Goal: Information Seeking & Learning: Learn about a topic

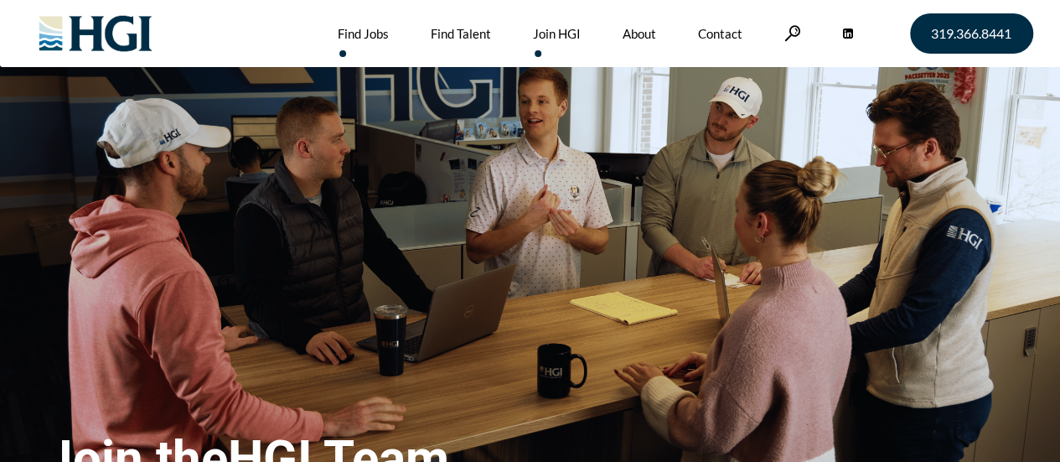
click at [357, 30] on link "Find Jobs" at bounding box center [363, 33] width 51 height 67
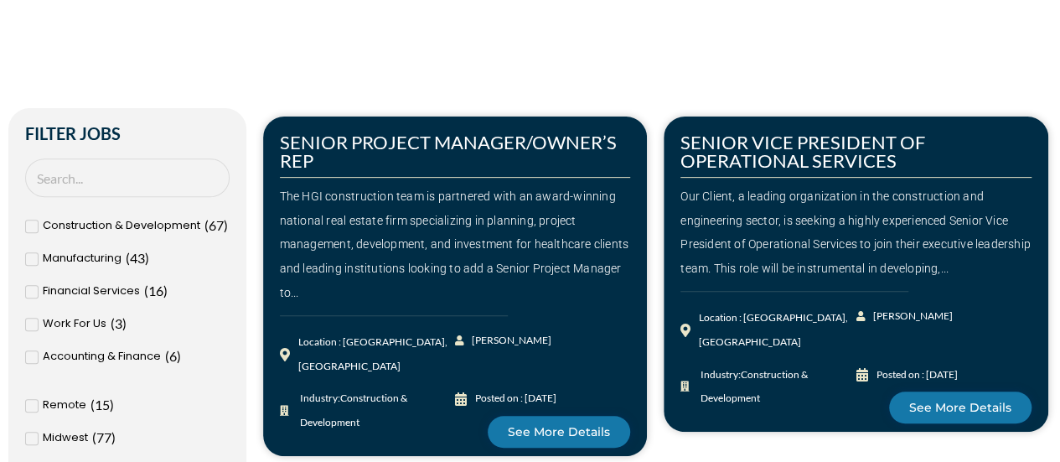
scroll to position [249, 0]
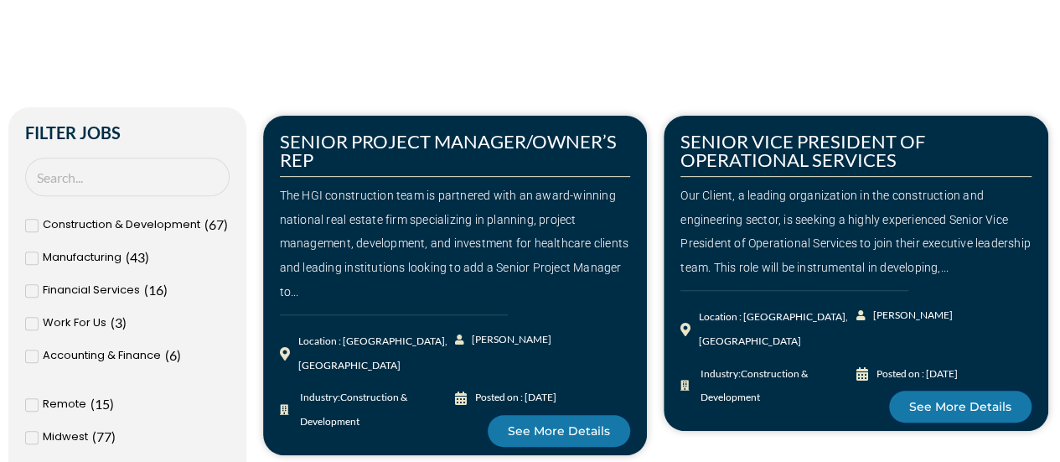
click at [32, 288] on icon at bounding box center [32, 291] width 6 height 10
click at [0, 0] on input "Financial Services ( 16 )" at bounding box center [0, 0] width 0 height 0
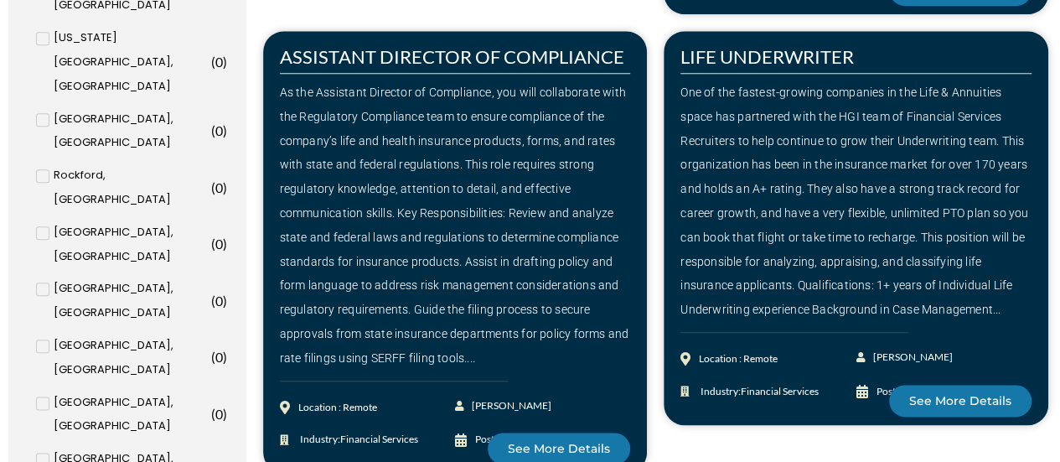
scroll to position [811, 0]
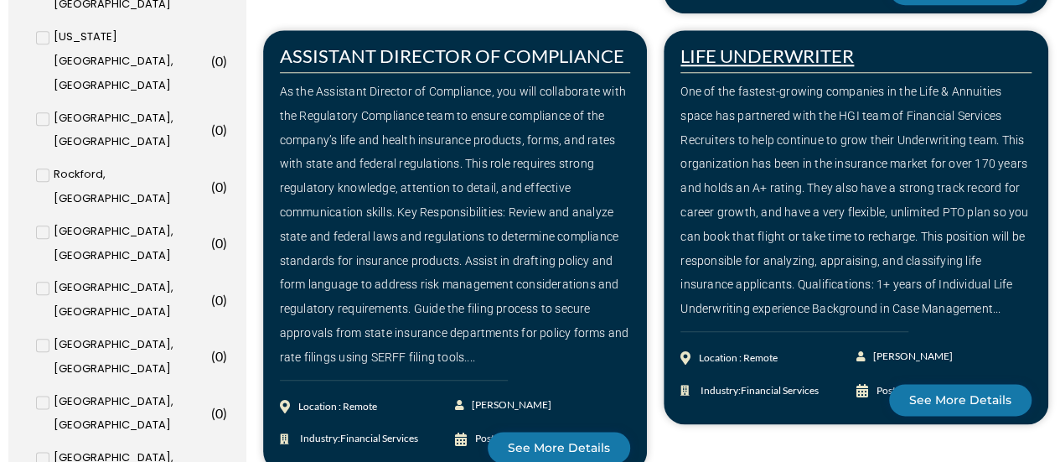
click at [809, 58] on link "LIFE UNDERWRITER" at bounding box center [766, 55] width 173 height 23
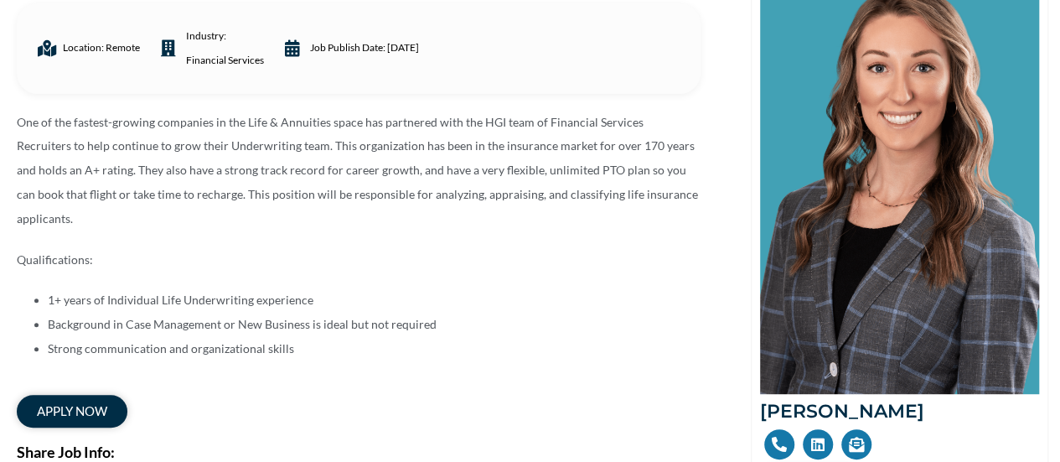
scroll to position [273, 0]
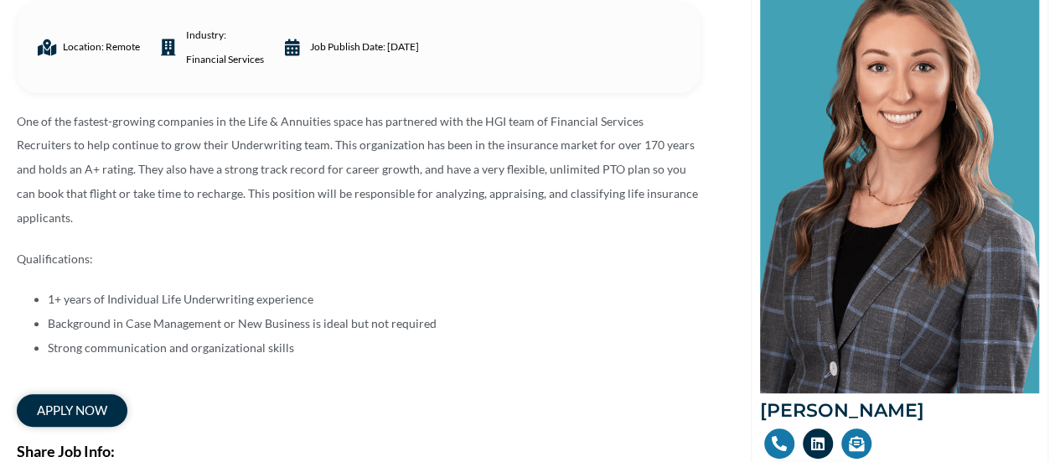
click at [822, 454] on link at bounding box center [818, 443] width 30 height 30
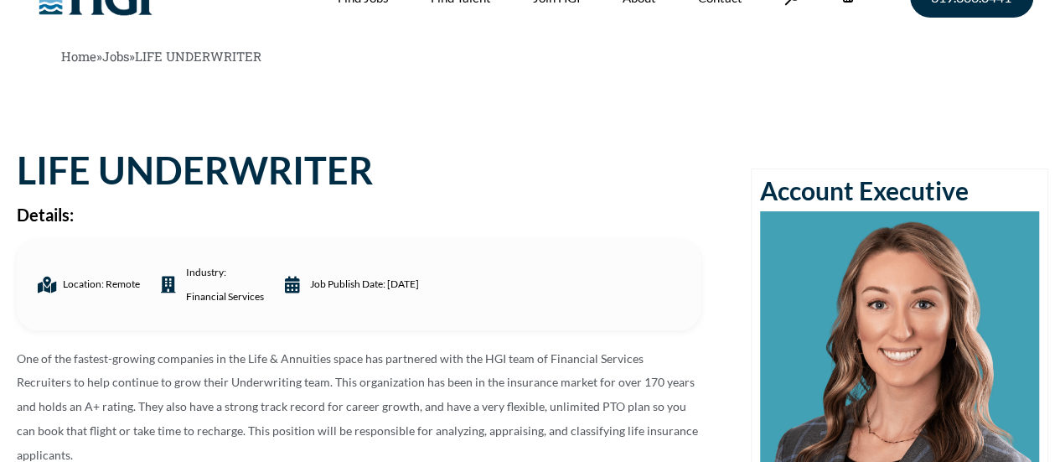
scroll to position [0, 0]
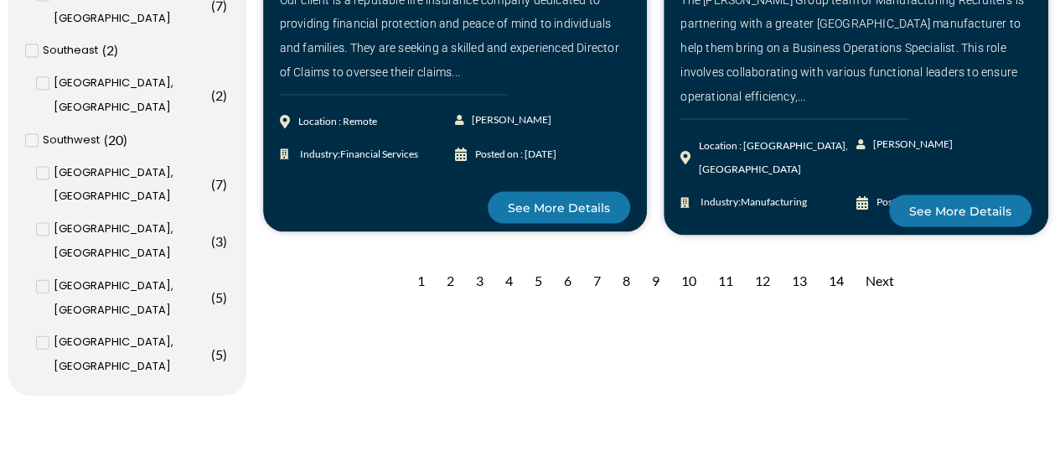
scroll to position [1741, 0]
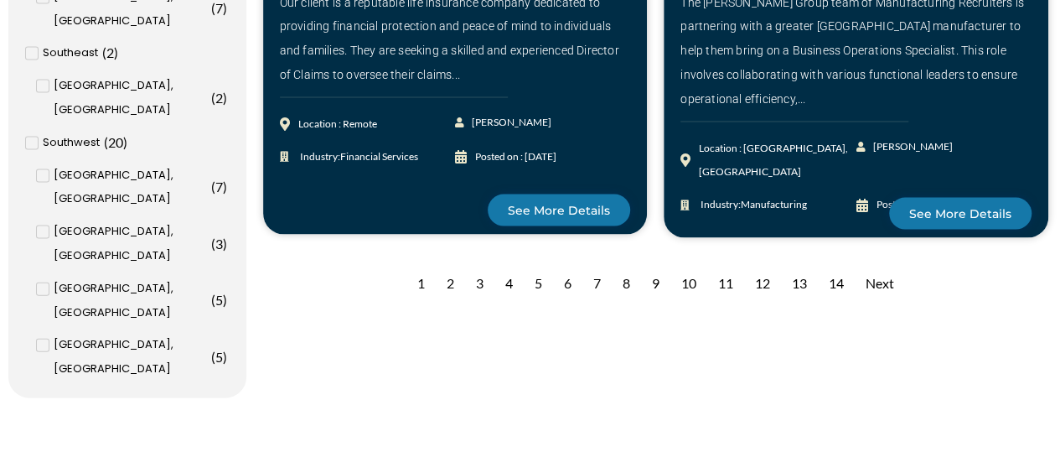
click at [451, 263] on div "2" at bounding box center [450, 283] width 24 height 41
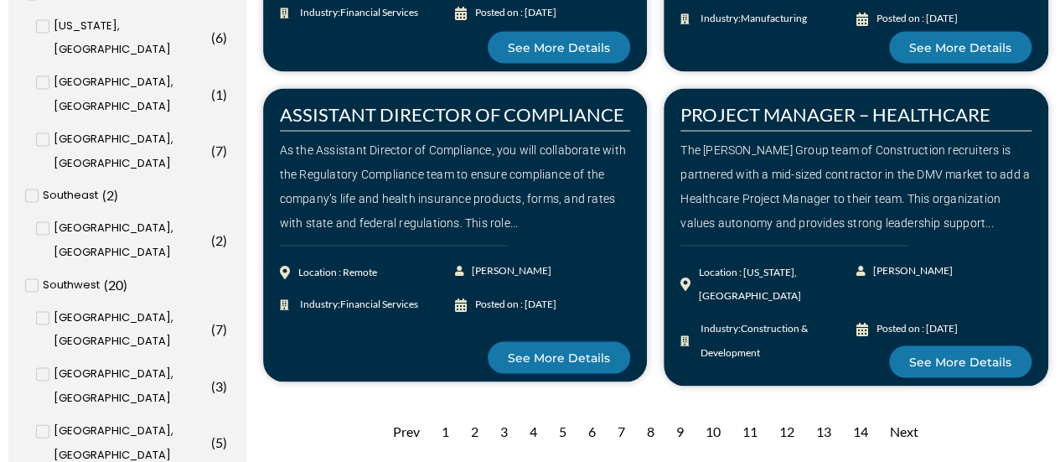
scroll to position [1600, 0]
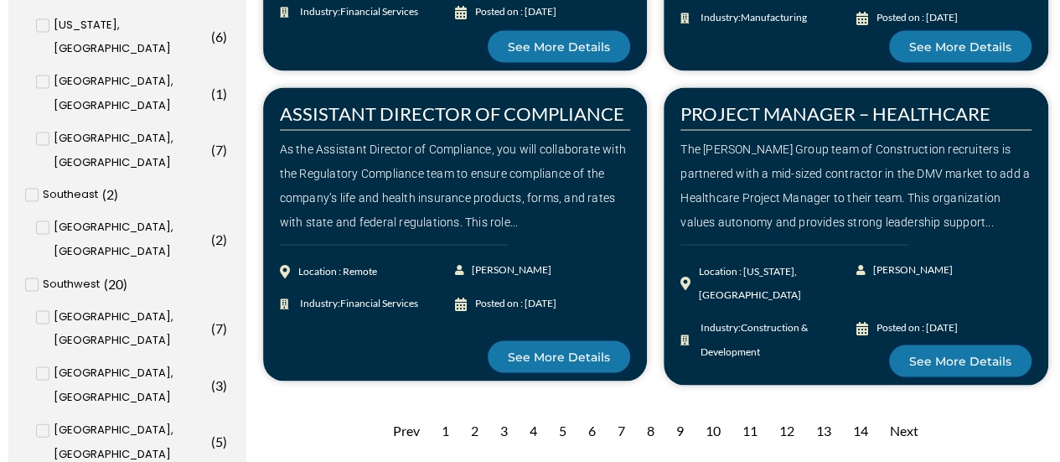
click at [902, 411] on div "Next" at bounding box center [904, 431] width 45 height 41
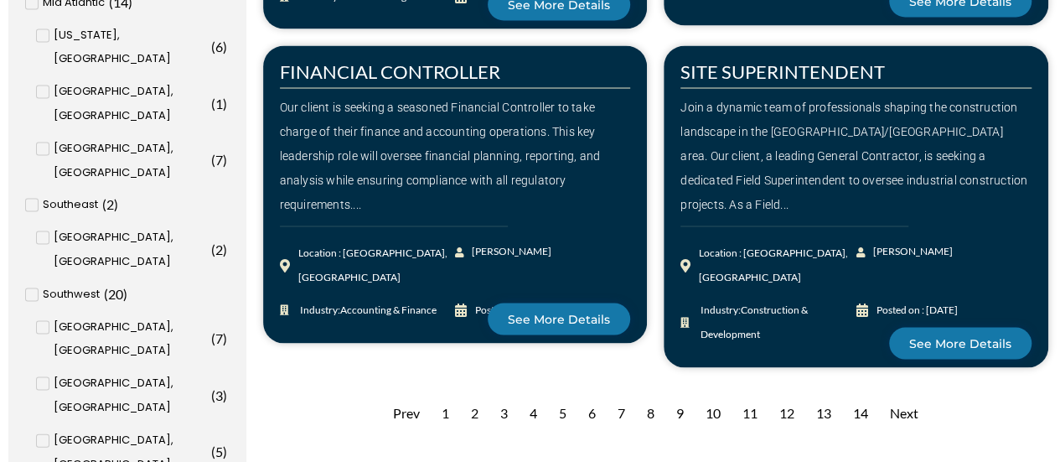
scroll to position [1590, 0]
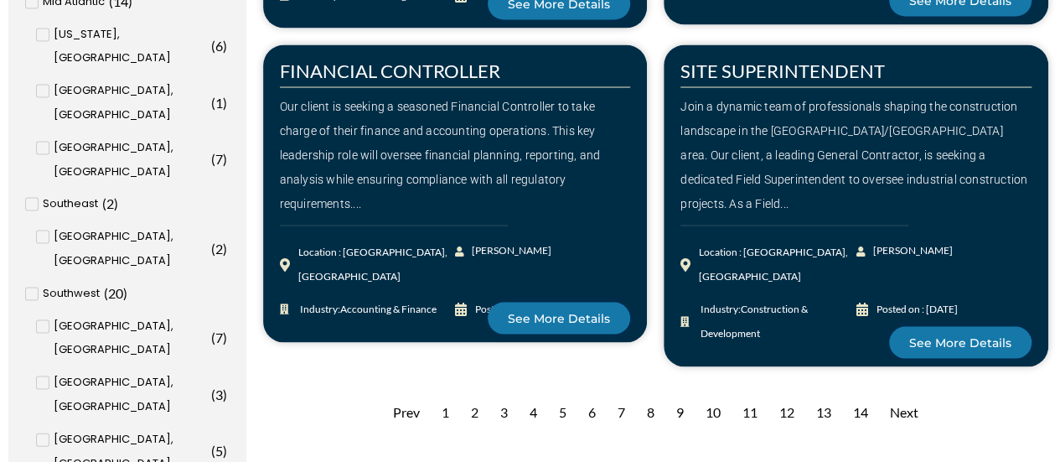
click at [905, 392] on div "Next" at bounding box center [904, 412] width 45 height 41
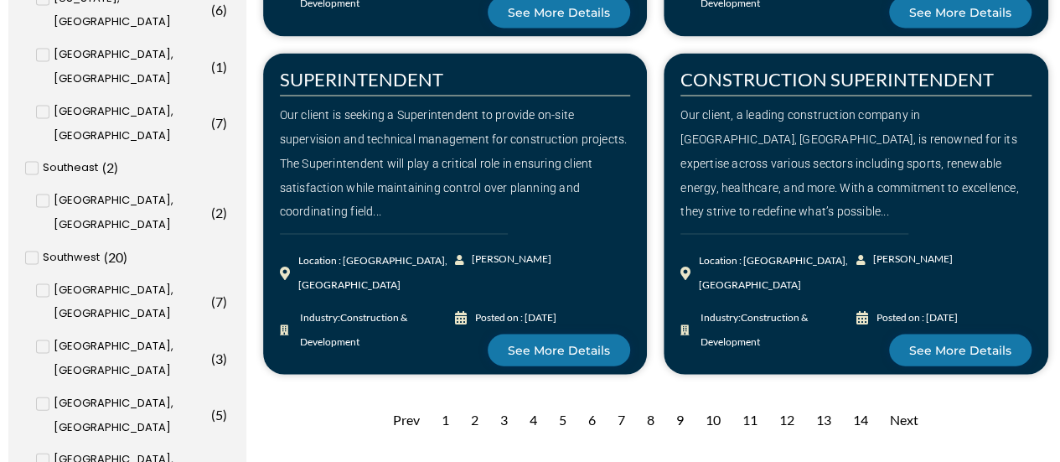
scroll to position [1627, 0]
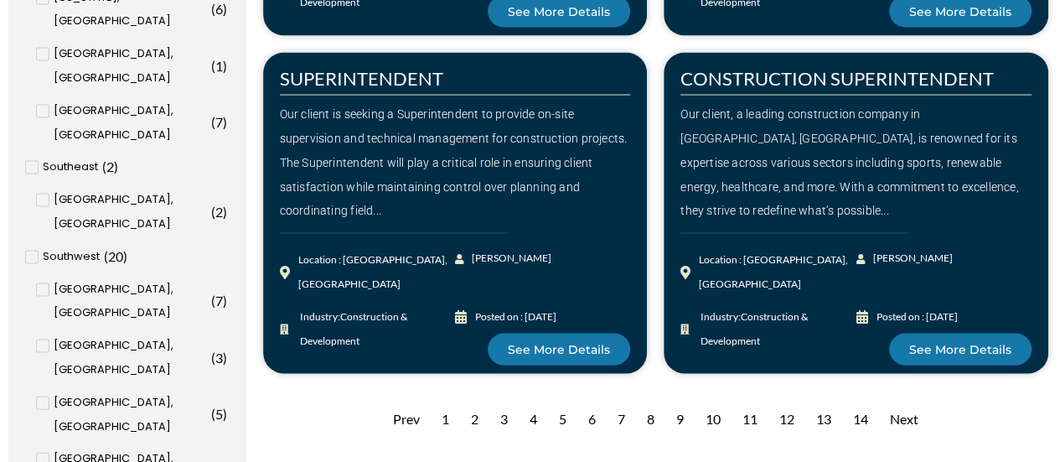
click at [907, 399] on div "Next" at bounding box center [904, 419] width 45 height 41
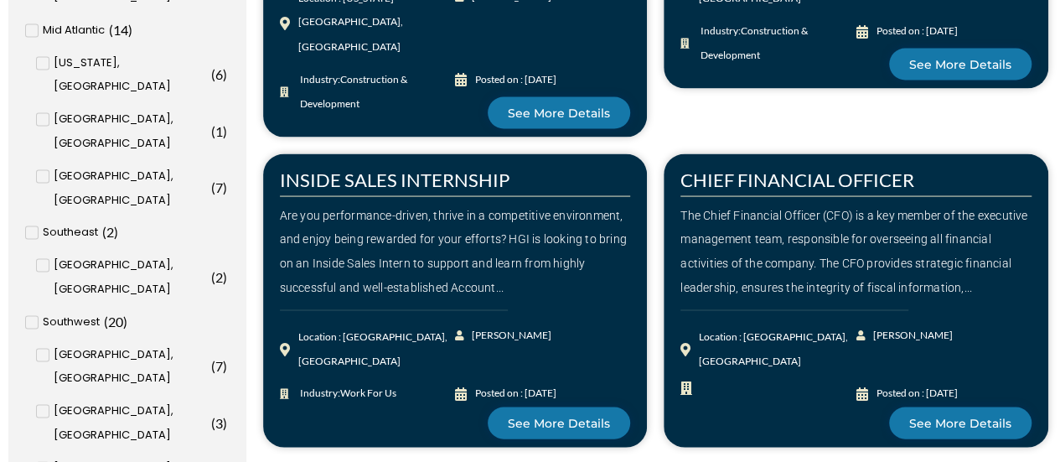
scroll to position [1564, 0]
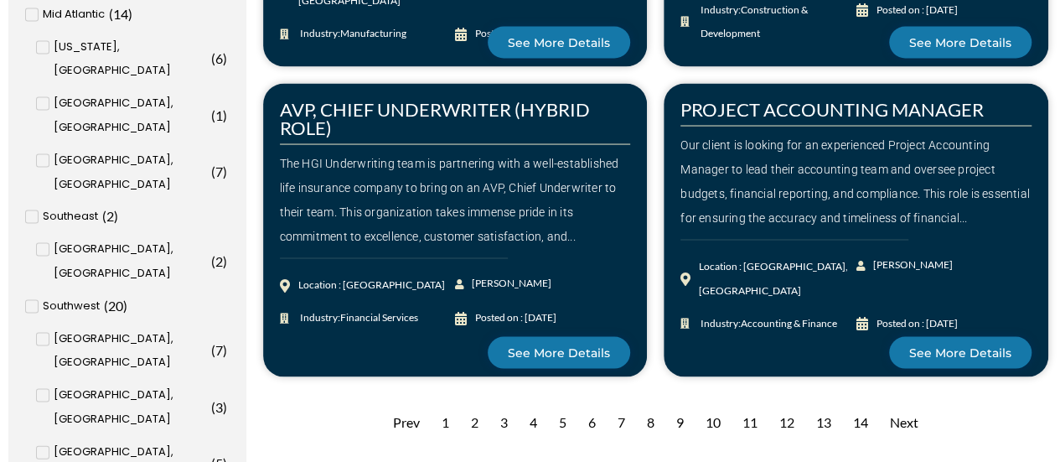
scroll to position [1583, 0]
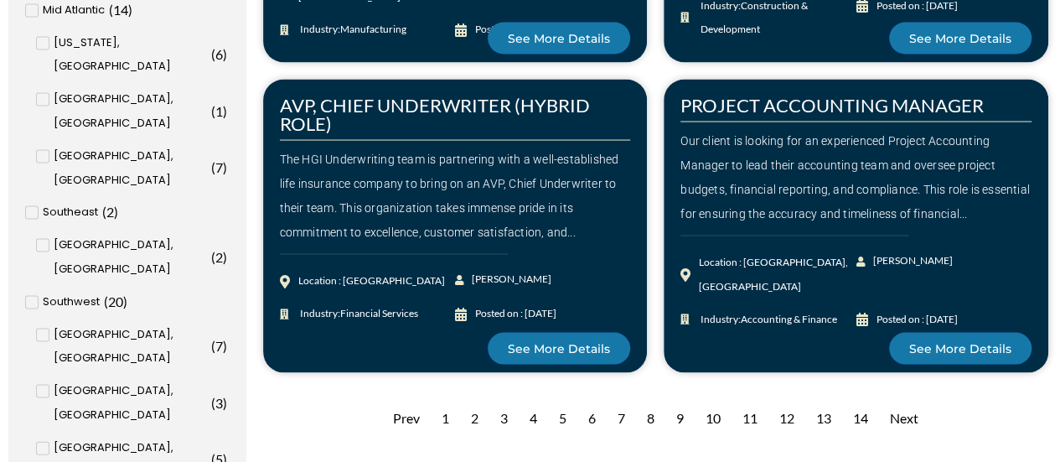
click at [905, 397] on div "Next" at bounding box center [904, 417] width 45 height 41
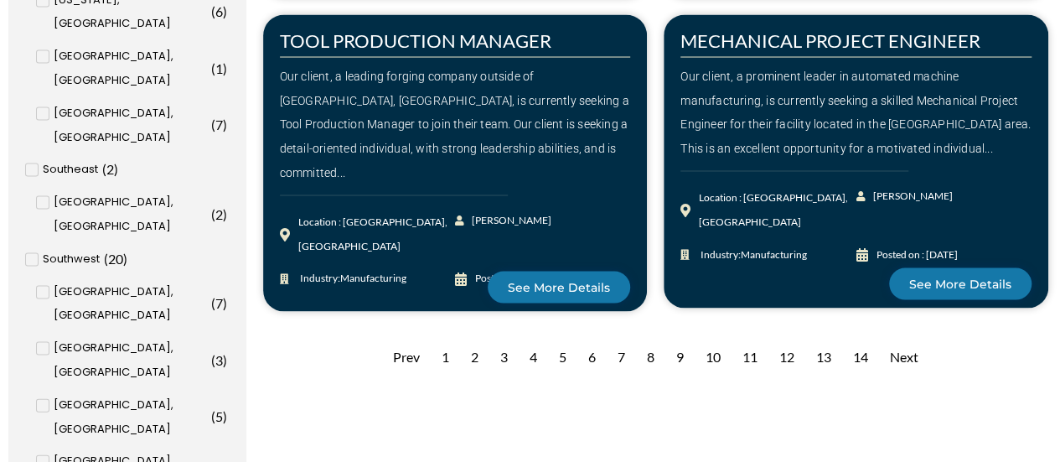
scroll to position [1632, 0]
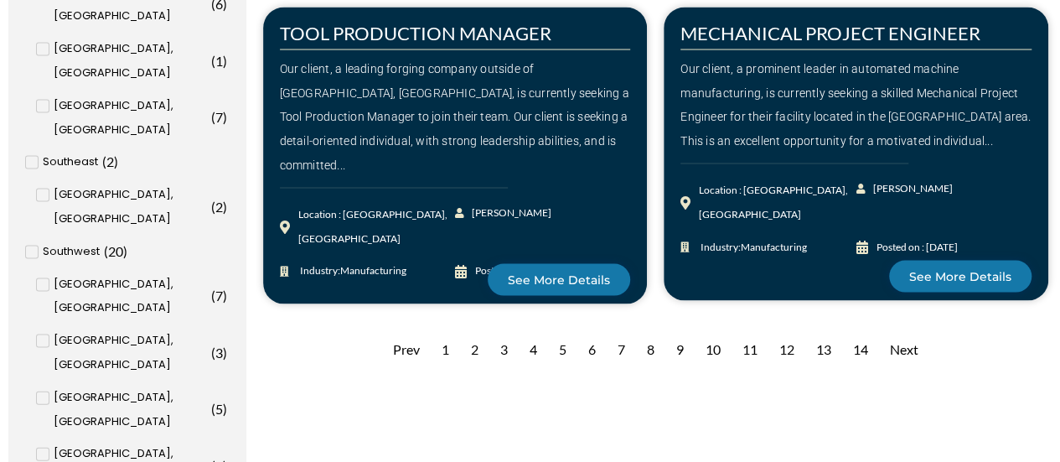
click at [907, 329] on div "Next" at bounding box center [904, 349] width 45 height 41
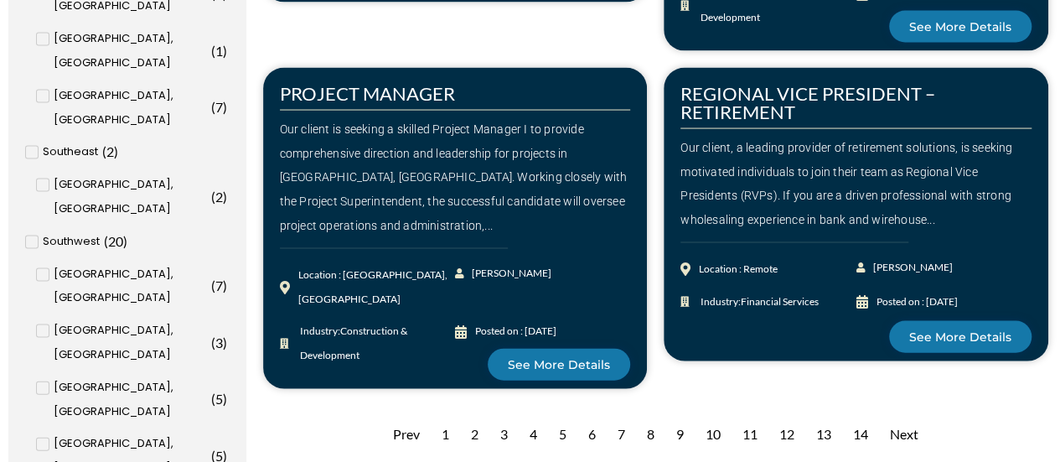
scroll to position [1647, 0]
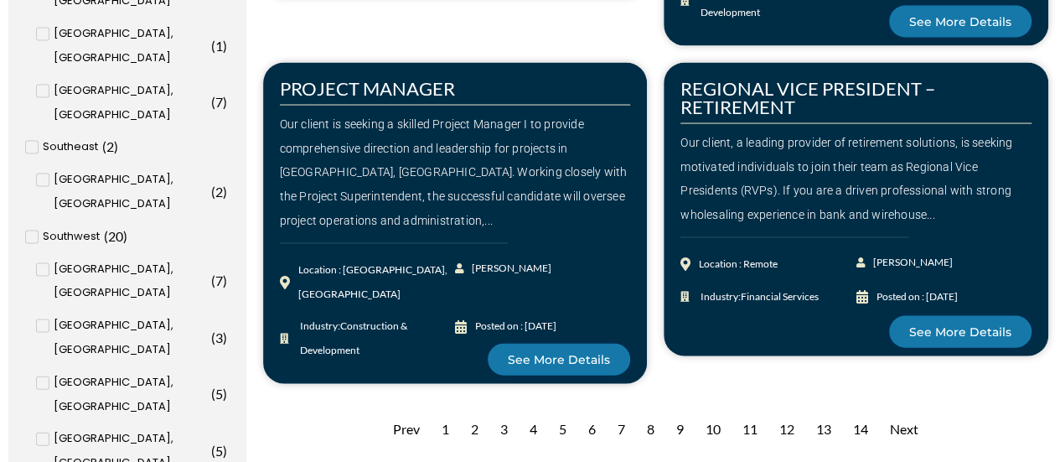
click at [906, 409] on div "Next" at bounding box center [904, 429] width 45 height 41
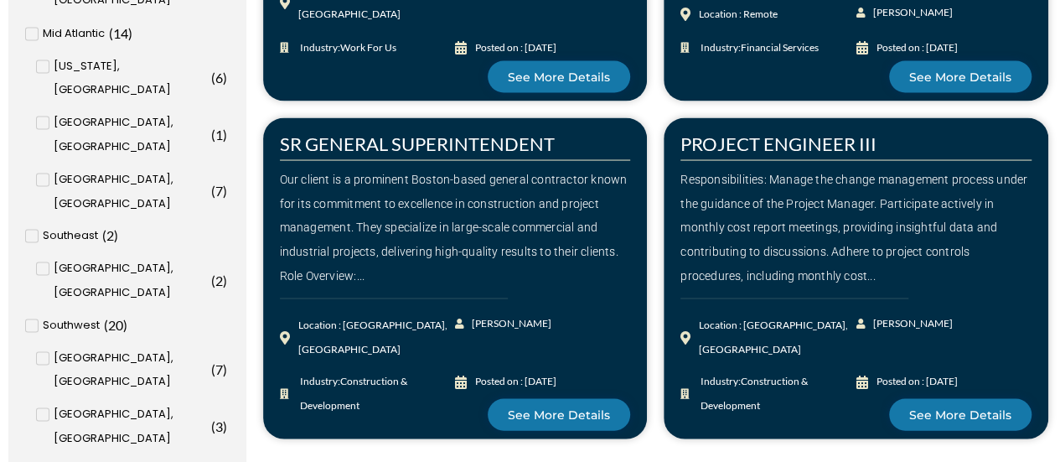
scroll to position [1561, 0]
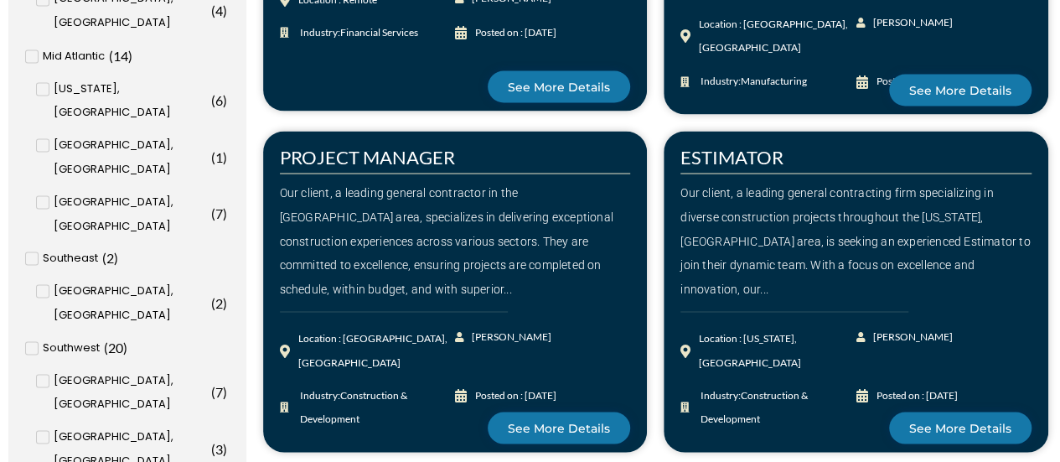
scroll to position [1538, 0]
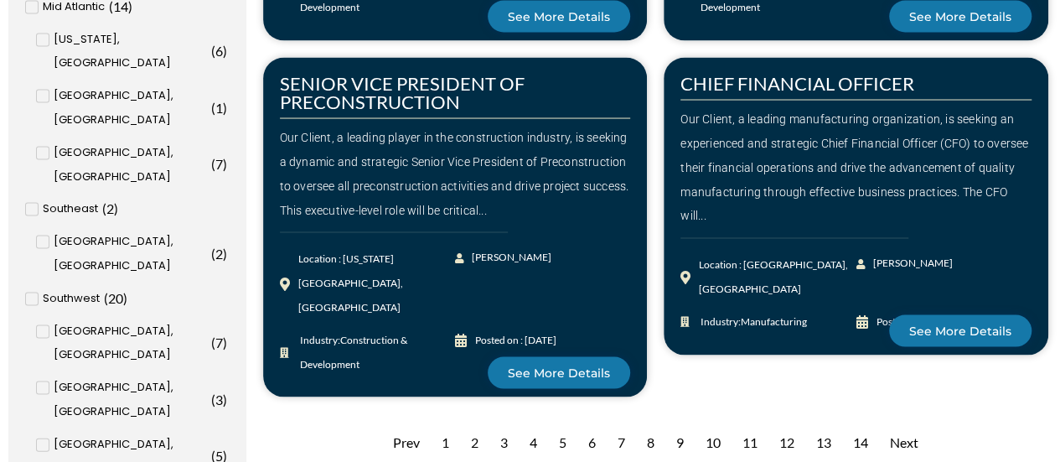
scroll to position [1590, 0]
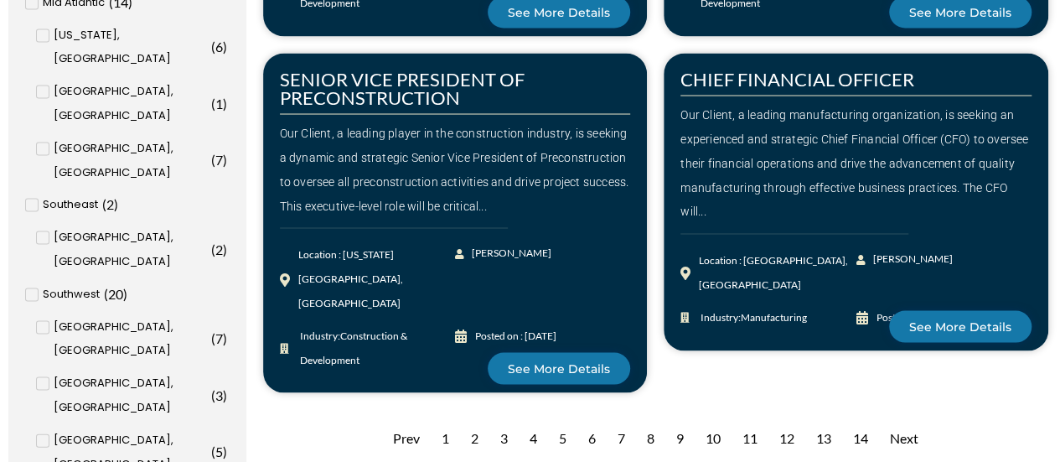
click at [902, 418] on div "Next" at bounding box center [904, 438] width 45 height 41
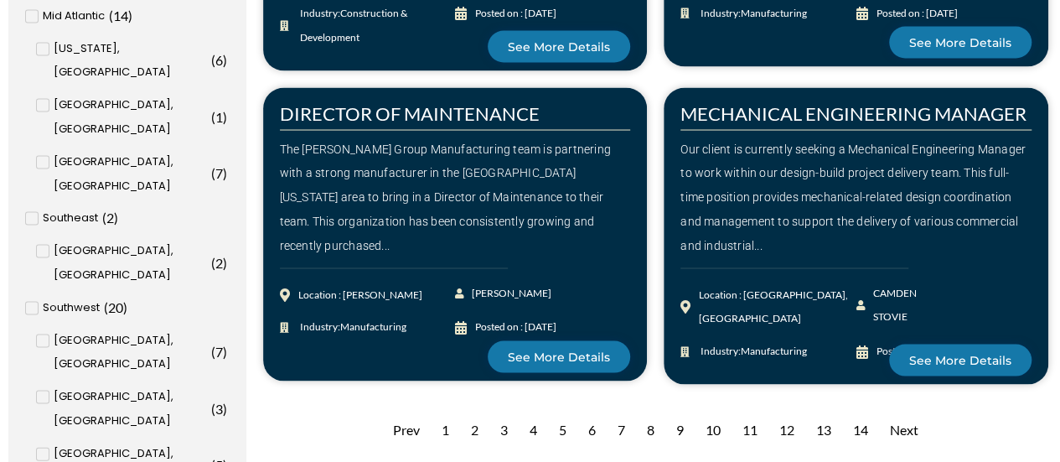
scroll to position [1578, 0]
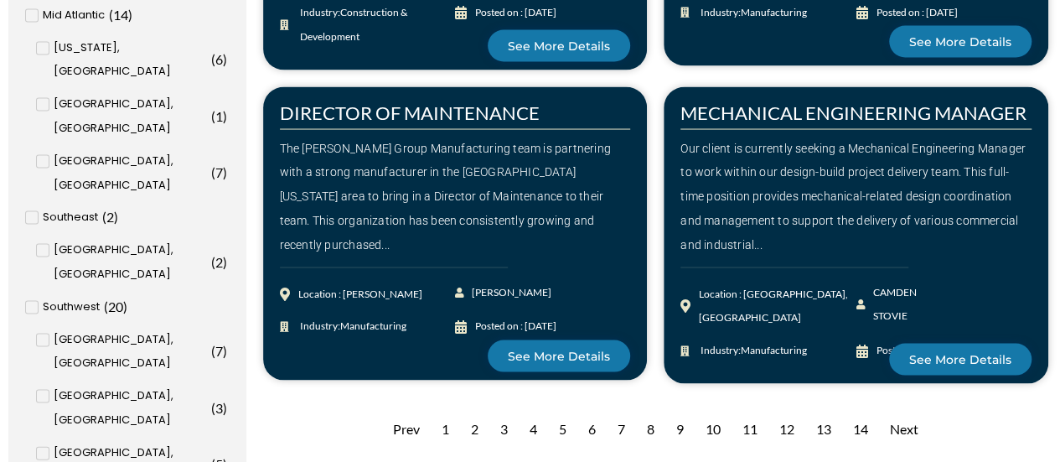
click at [909, 408] on div "Next" at bounding box center [904, 428] width 45 height 41
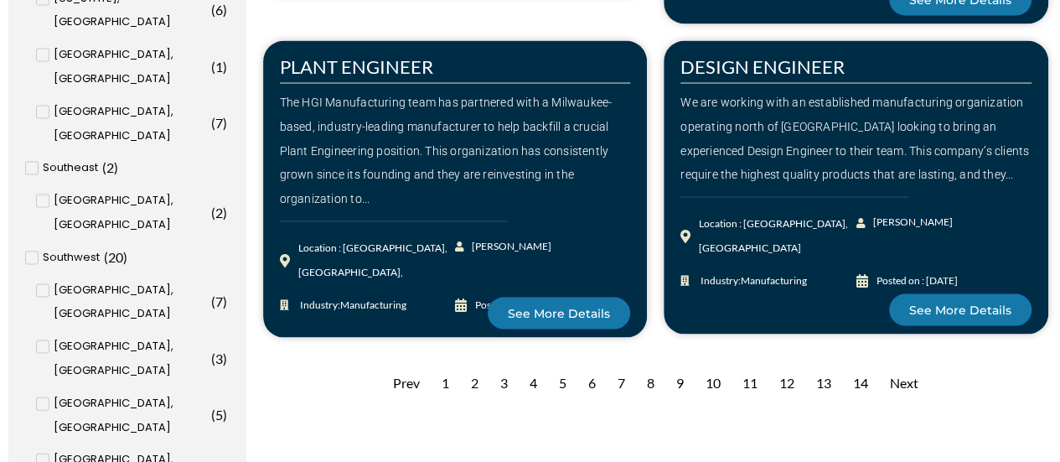
scroll to position [1630, 0]
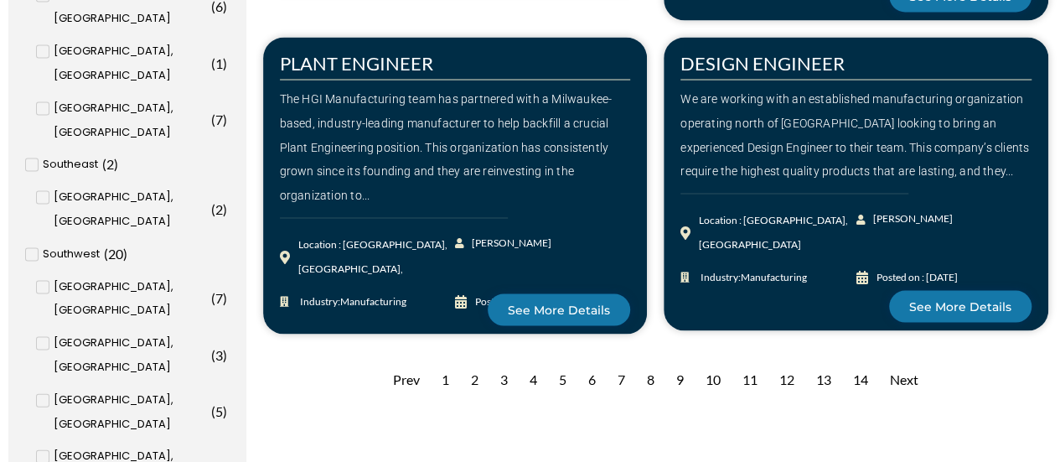
click at [903, 359] on div "Next" at bounding box center [904, 379] width 45 height 41
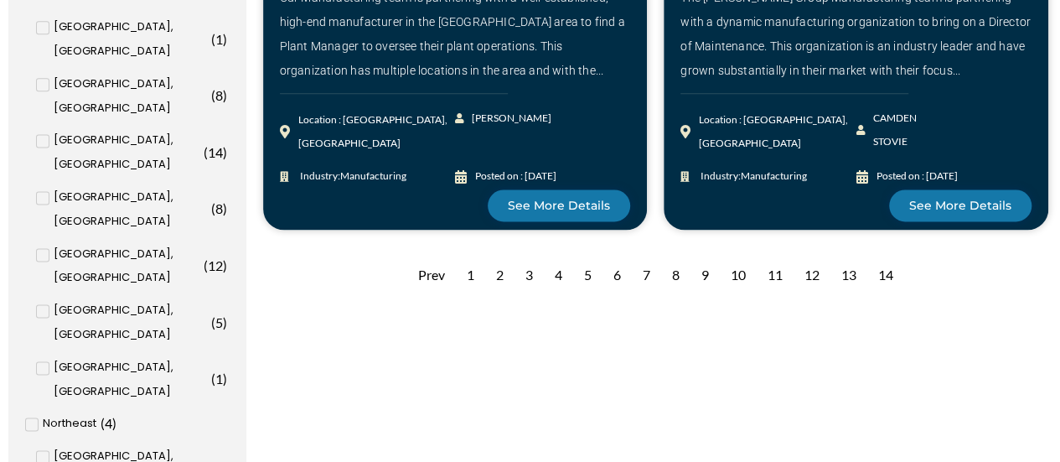
scroll to position [1081, 0]
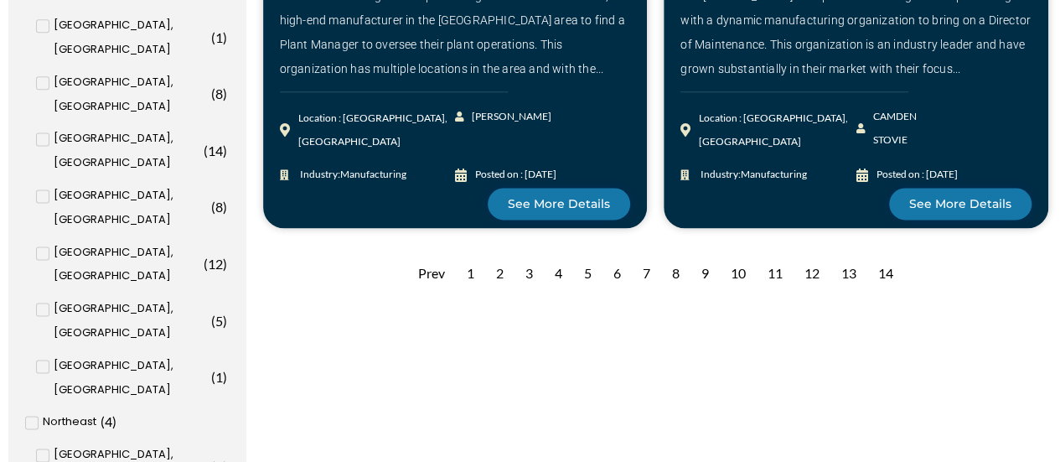
click at [741, 253] on div "10" at bounding box center [738, 273] width 32 height 41
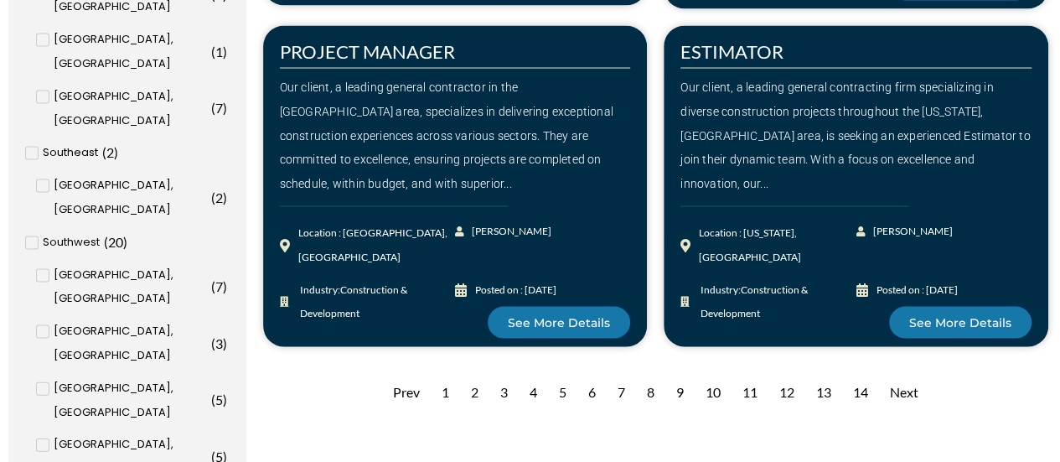
scroll to position [1645, 0]
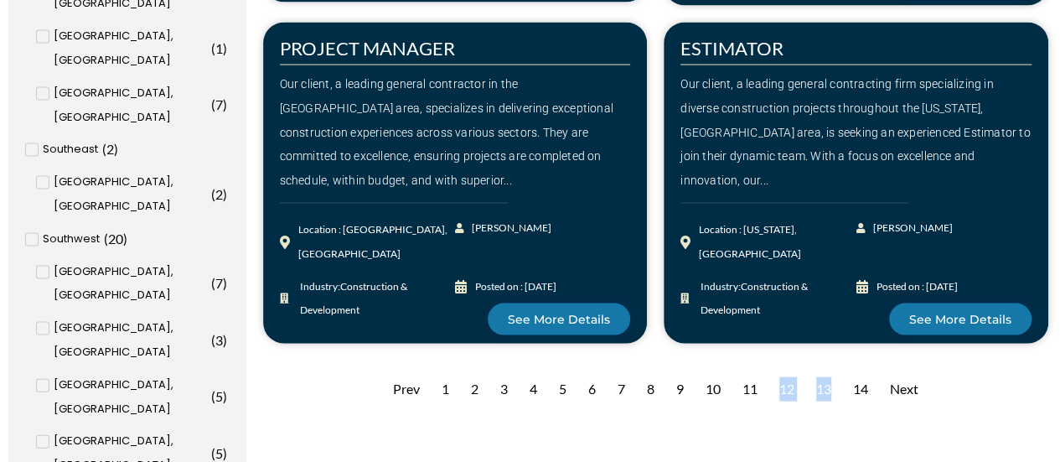
drag, startPoint x: 838, startPoint y: 282, endPoint x: 775, endPoint y: 325, distance: 76.5
drag, startPoint x: 696, startPoint y: 320, endPoint x: 696, endPoint y: 302, distance: 18.4
click at [696, 366] on div "Prev 1 2 3 4 5 6 7 8 9 10 11 12 13 14 Next" at bounding box center [656, 389] width 790 height 46
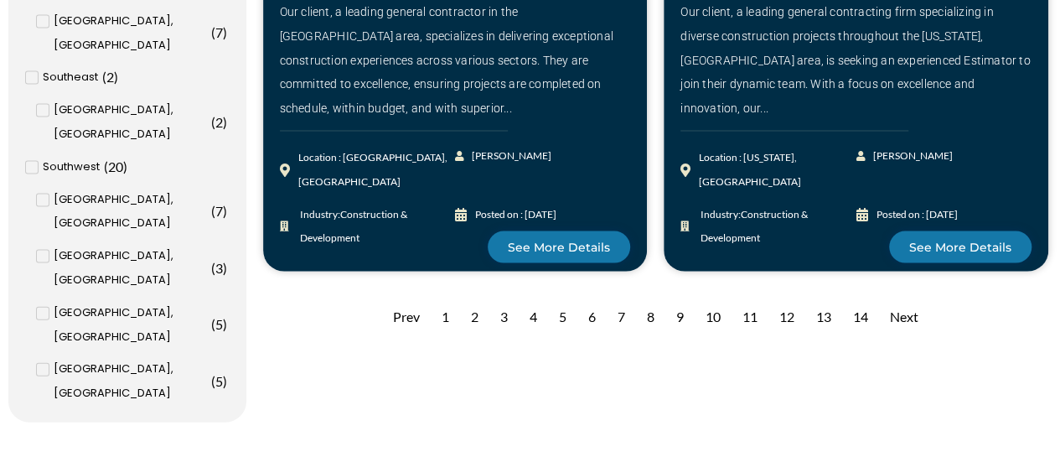
scroll to position [1718, 0]
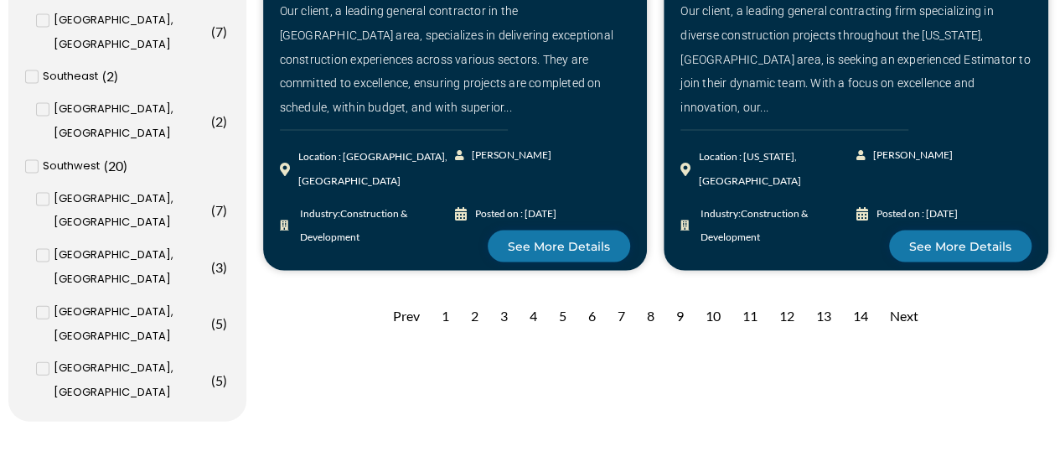
click at [902, 296] on div "Next" at bounding box center [904, 316] width 45 height 41
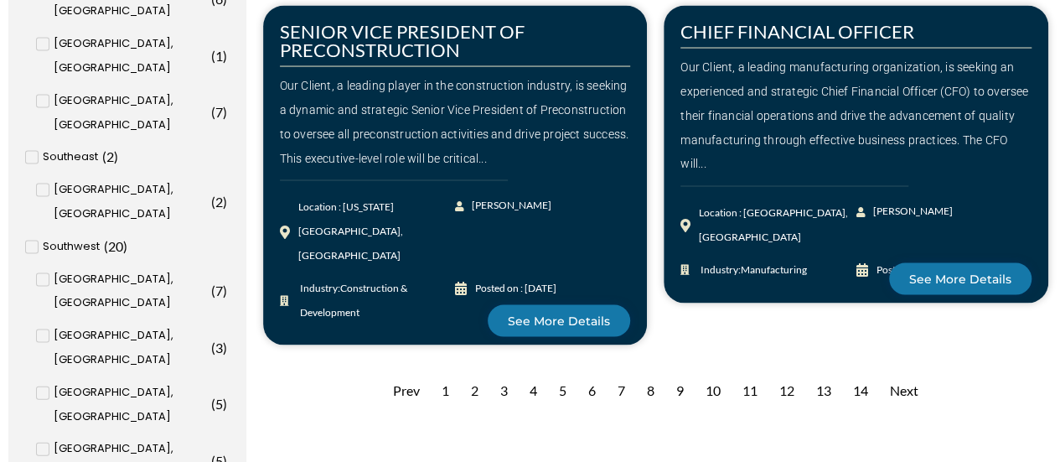
scroll to position [1638, 0]
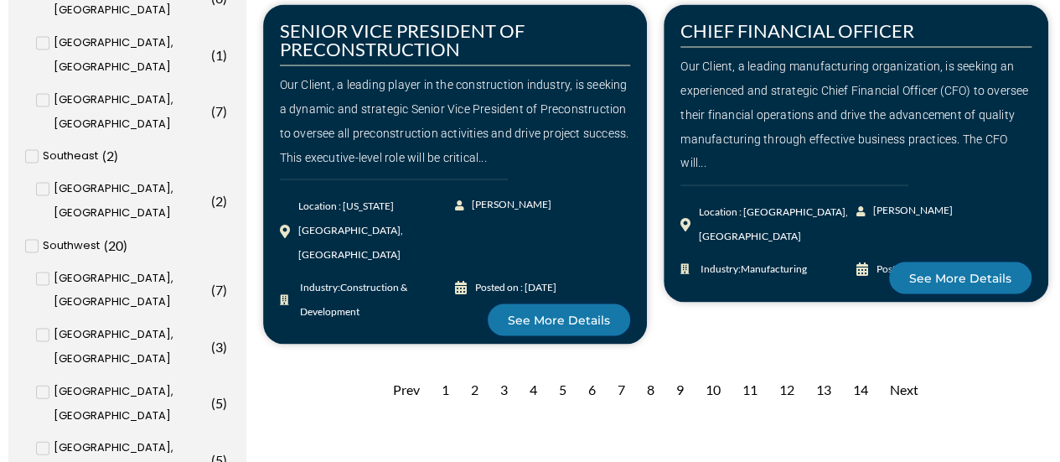
click at [907, 370] on div "Next" at bounding box center [904, 390] width 45 height 41
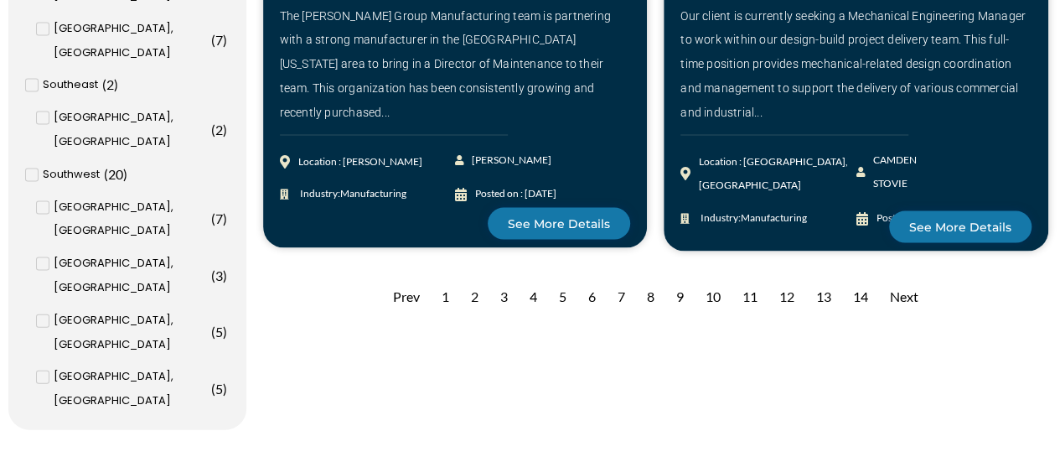
scroll to position [1713, 0]
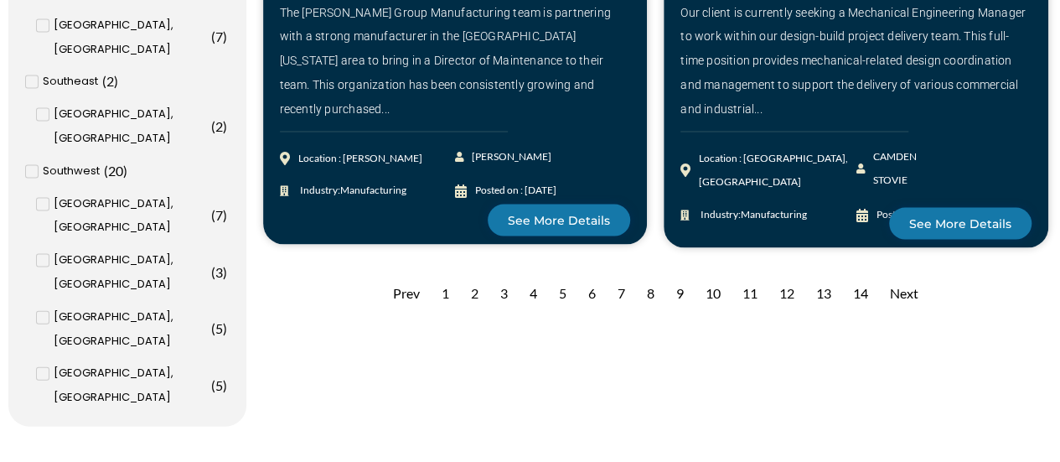
click at [905, 273] on div "Next" at bounding box center [904, 293] width 45 height 41
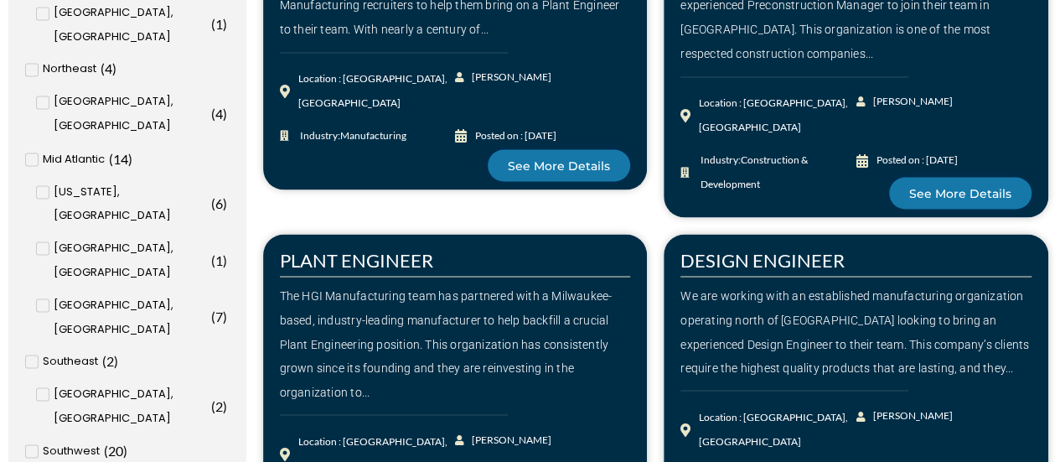
scroll to position [1435, 0]
